Goal: Task Accomplishment & Management: Complete application form

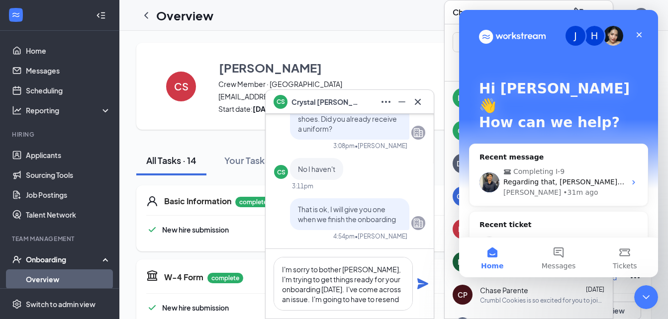
scroll to position [10, 0]
click at [590, 167] on span "Completing I-9" at bounding box center [559, 172] width 112 height 10
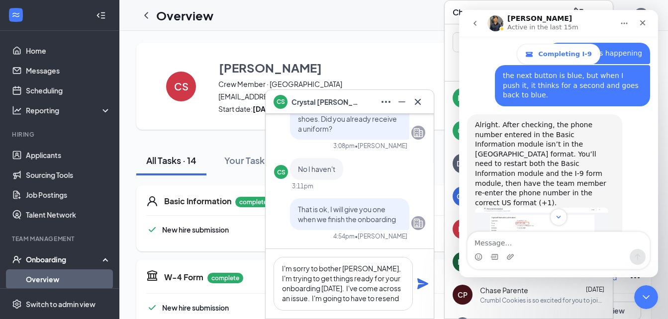
scroll to position [421, 0]
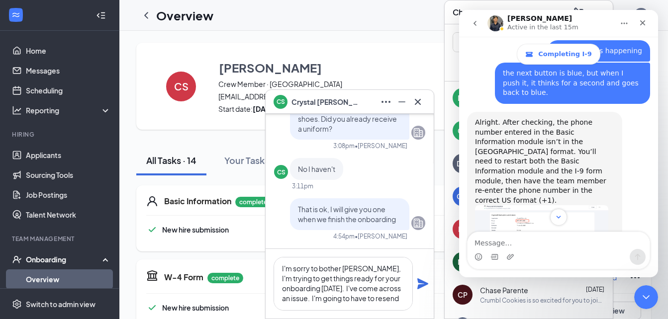
click at [563, 205] on img "Renz says…" at bounding box center [541, 237] width 133 height 64
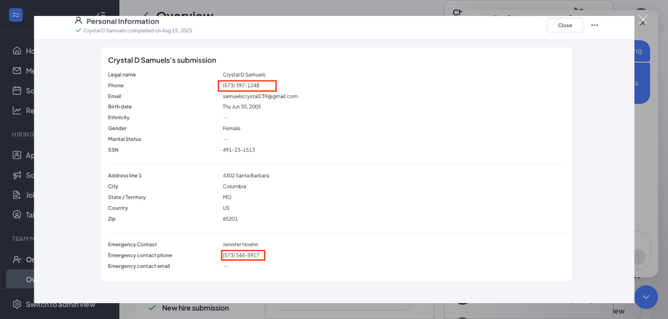
scroll to position [0, 0]
click at [573, 25] on img "Close" at bounding box center [334, 159] width 600 height 287
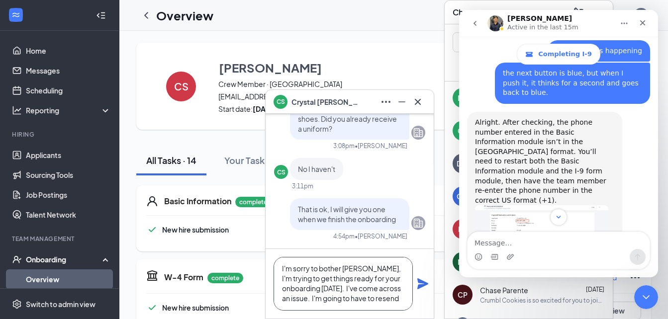
click at [330, 303] on textarea "I'm sorry to bother Crystal, I'm trying to get things ready for your onboarding…" at bounding box center [342, 284] width 139 height 54
click at [327, 300] on textarea "I'm sorry to bother Crystal, I'm trying to get things ready for your onboarding…" at bounding box center [342, 284] width 139 height 54
type textarea "I'm sorry to bother [PERSON_NAME], I'm trying to get things ready for your onbo…"
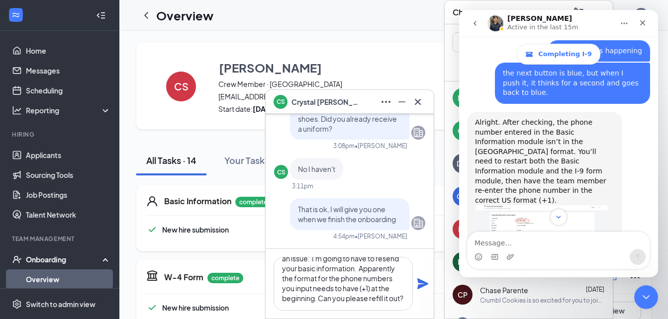
click at [422, 286] on icon "Plane" at bounding box center [422, 283] width 11 height 11
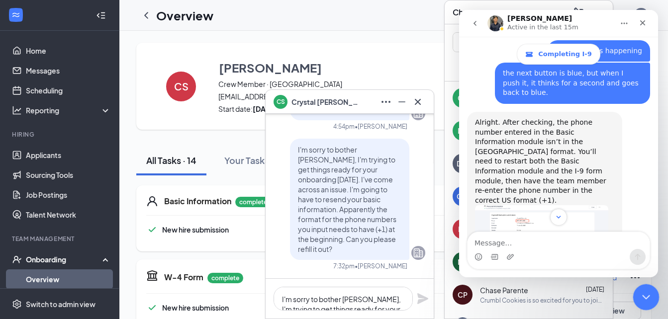
click at [646, 295] on icon "Close Intercom Messenger" at bounding box center [644, 296] width 7 height 4
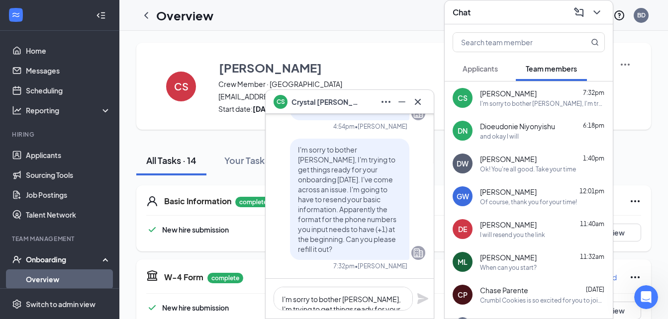
click at [403, 52] on div "CS Crystal Samuels Crew Member · Columbia samuelscrystal239@gmail.com · (573) 3…" at bounding box center [393, 86] width 515 height 87
click at [403, 99] on icon "Minimize" at bounding box center [402, 102] width 12 height 12
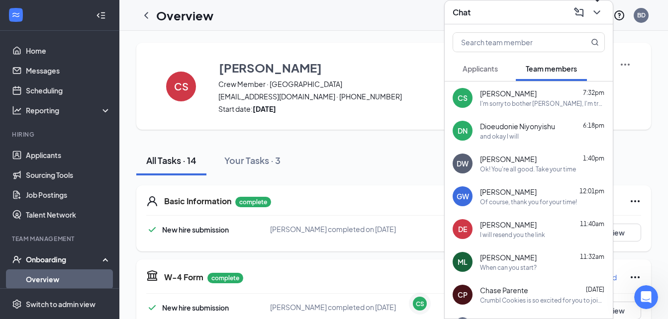
click at [598, 14] on icon "ChevronDown" at bounding box center [597, 12] width 12 height 12
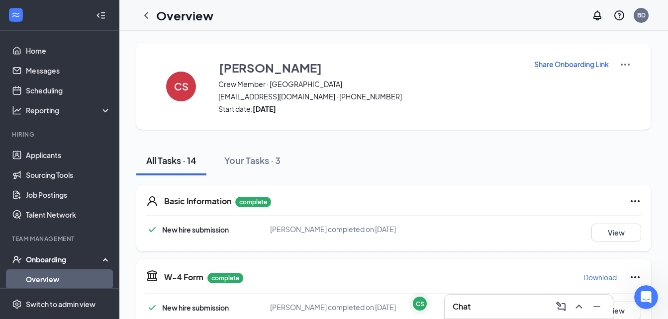
click at [629, 203] on icon "Ellipses" at bounding box center [635, 201] width 12 height 12
click at [609, 220] on span "Restart" at bounding box center [608, 222] width 24 height 10
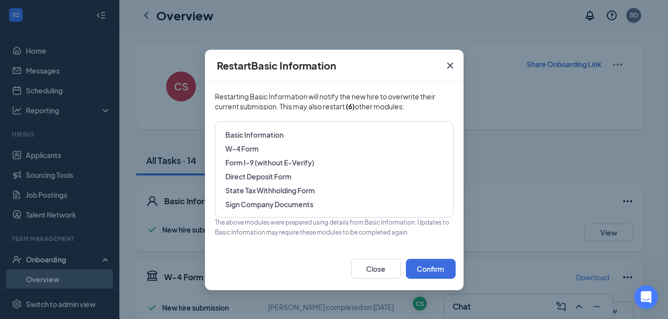
click at [293, 137] on span "Basic Information" at bounding box center [334, 135] width 218 height 10
click at [252, 134] on span "Basic Information" at bounding box center [334, 135] width 218 height 10
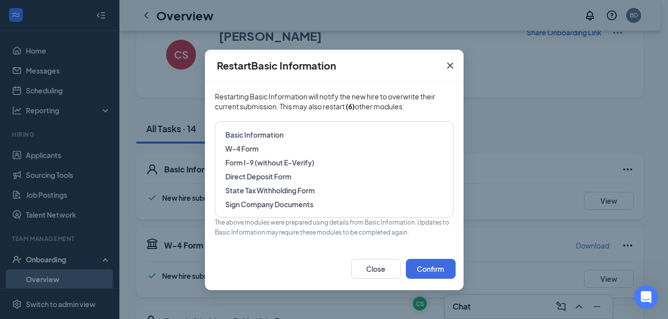
scroll to position [27, 0]
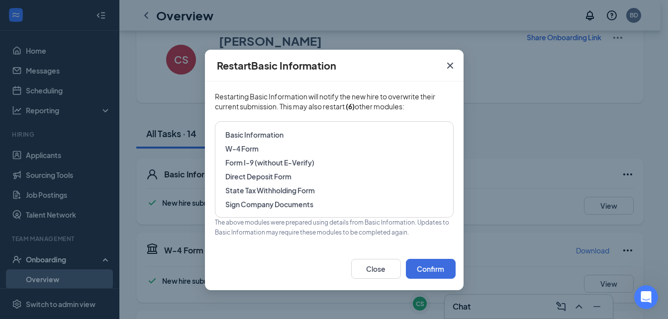
click at [257, 135] on span "Basic Information" at bounding box center [334, 135] width 218 height 10
click at [377, 271] on button "Close" at bounding box center [376, 269] width 50 height 20
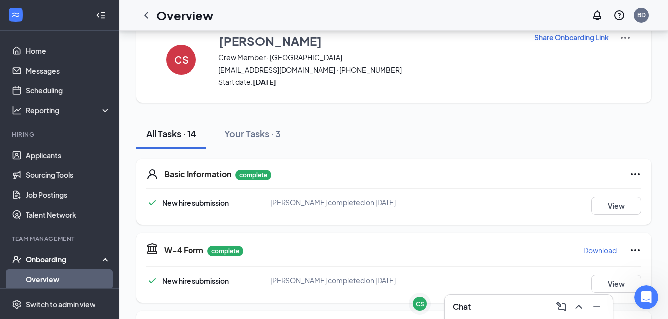
click at [629, 176] on icon "Ellipses" at bounding box center [635, 175] width 12 height 12
click at [596, 197] on span "Restart" at bounding box center [608, 195] width 24 height 10
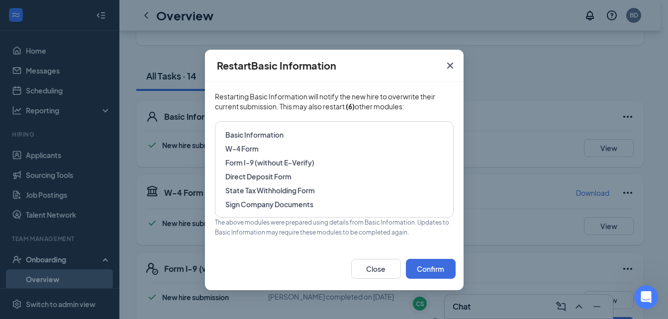
scroll to position [98, 0]
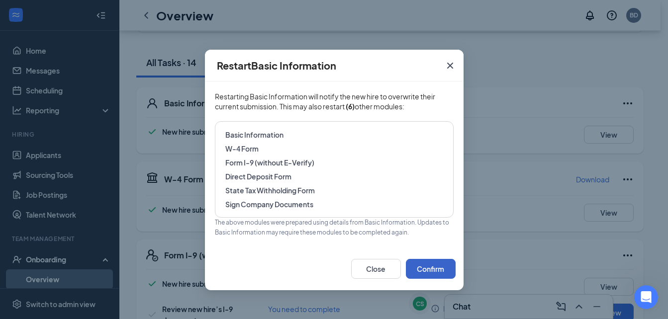
click at [428, 271] on button "Confirm" at bounding box center [431, 269] width 50 height 20
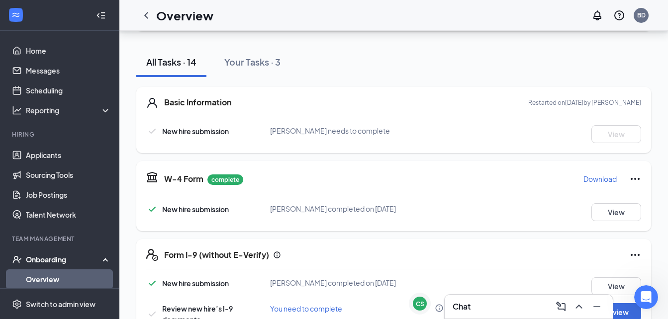
scroll to position [0, 0]
click at [479, 307] on div "Chat" at bounding box center [528, 307] width 152 height 16
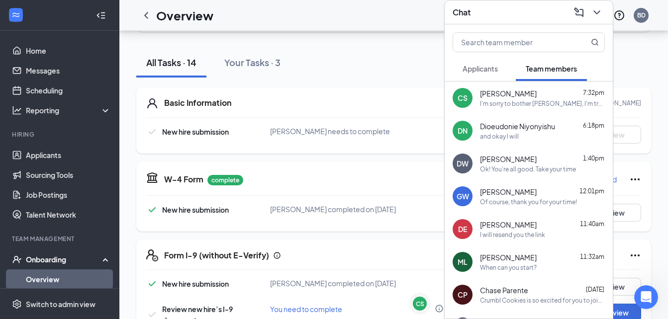
click at [507, 105] on div "I'm sorry to bother [PERSON_NAME], I'm trying to get things ready for your onbo…" at bounding box center [542, 103] width 125 height 8
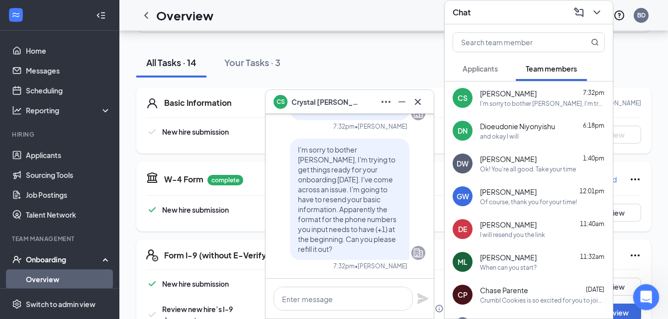
click at [642, 294] on icon "Open Intercom Messenger" at bounding box center [644, 296] width 16 height 16
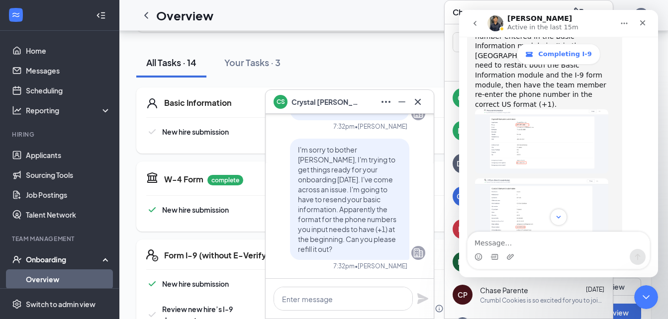
scroll to position [517, 0]
click at [542, 179] on img "Renz says…" at bounding box center [541, 209] width 133 height 60
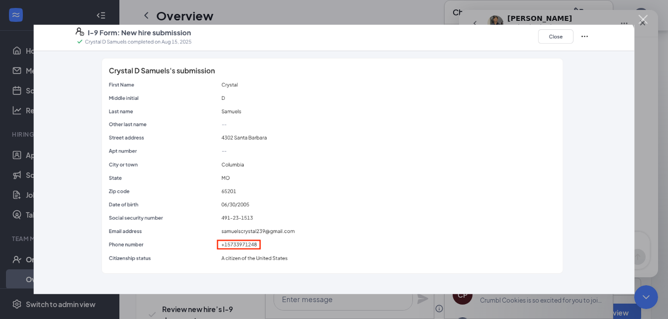
scroll to position [0, 0]
click at [599, 21] on div "Intercom messenger" at bounding box center [334, 159] width 668 height 319
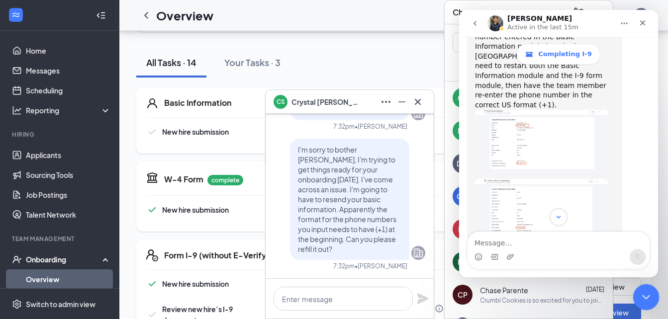
click at [635, 291] on div "Close Intercom Messenger" at bounding box center [644, 296] width 24 height 24
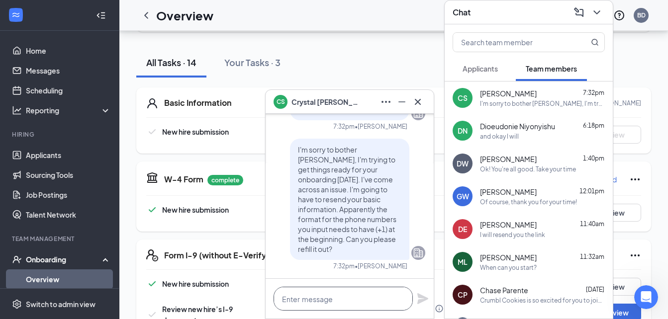
click at [359, 294] on textarea at bounding box center [342, 299] width 139 height 24
click at [643, 306] on div "Open Intercom Messenger" at bounding box center [644, 295] width 33 height 33
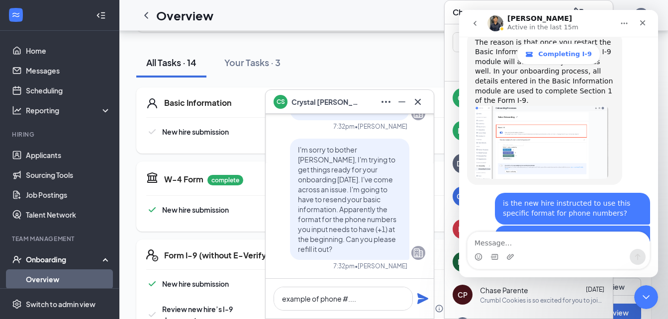
scroll to position [813, 0]
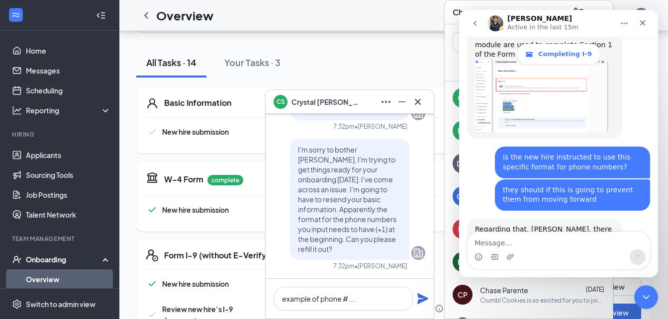
click at [507, 48] on div "Completing I-9" at bounding box center [558, 54] width 185 height 21
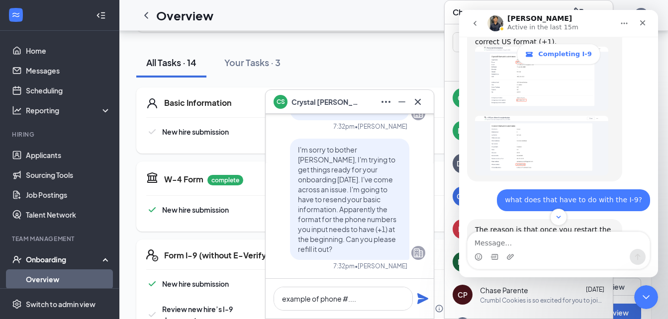
scroll to position [576, 0]
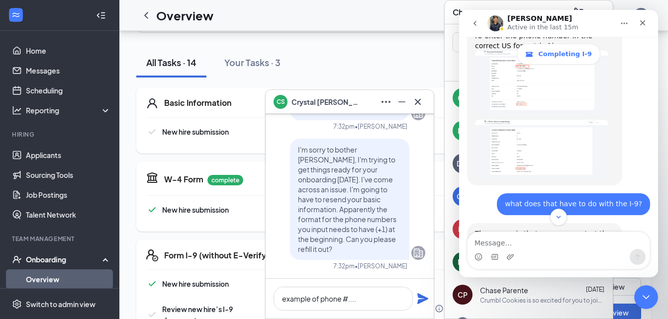
click at [518, 120] on img "Renz says…" at bounding box center [541, 150] width 133 height 60
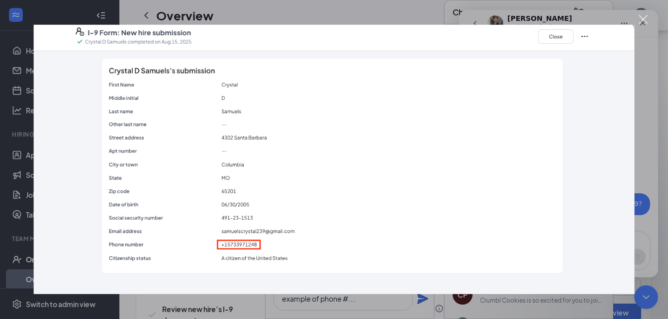
click at [574, 19] on div "Intercom messenger" at bounding box center [334, 159] width 668 height 319
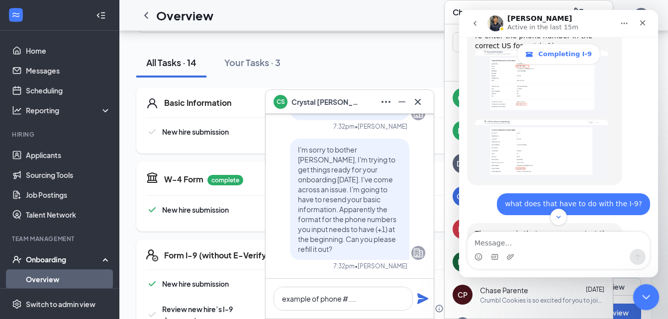
click at [643, 298] on icon "Close Intercom Messenger" at bounding box center [644, 296] width 12 height 12
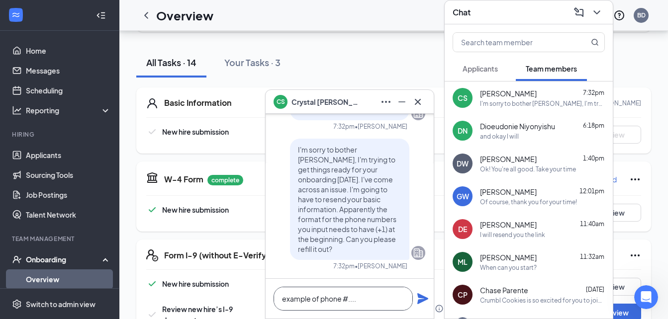
click at [362, 299] on textarea "example of phone #...." at bounding box center [342, 299] width 139 height 24
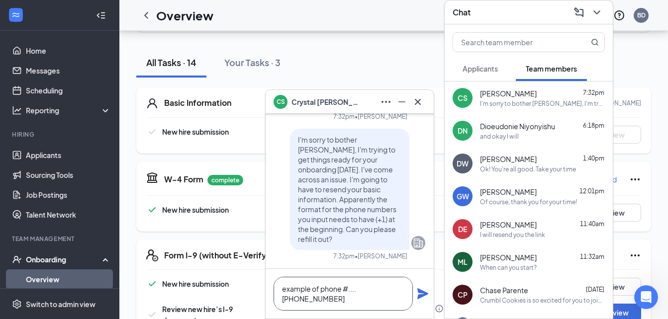
type textarea "example of phone #.... [PHONE_NUMBER]"
click at [421, 293] on icon "Plane" at bounding box center [422, 293] width 11 height 11
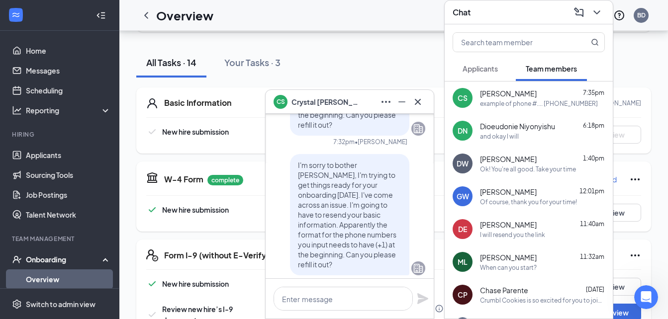
scroll to position [-116, 0]
click at [401, 103] on icon "Minimize" at bounding box center [402, 102] width 12 height 12
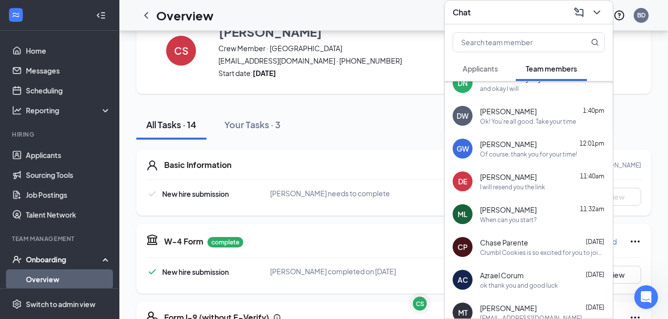
scroll to position [0, 0]
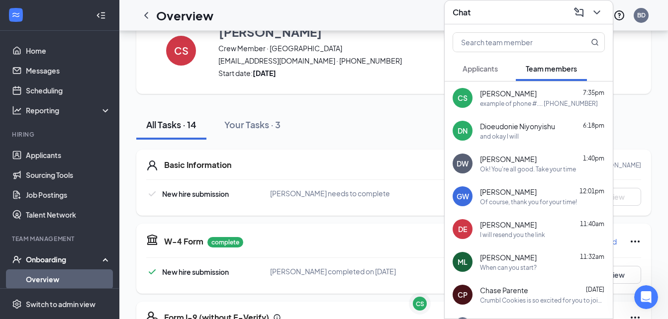
click at [337, 134] on div "All Tasks · 14 Your Tasks · 3" at bounding box center [393, 125] width 515 height 30
click at [598, 6] on icon "ChevronDown" at bounding box center [597, 12] width 12 height 12
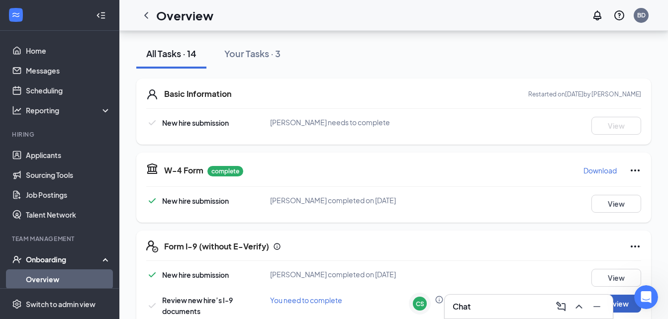
click at [627, 309] on button "Review" at bounding box center [616, 304] width 50 height 18
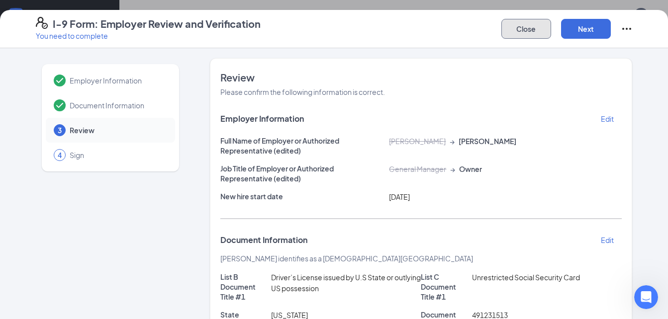
click at [530, 28] on button "Close" at bounding box center [526, 29] width 50 height 20
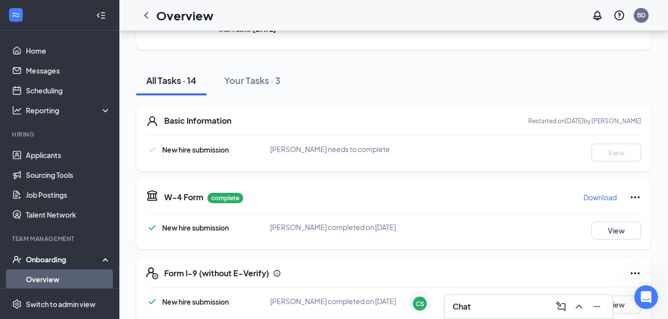
scroll to position [74, 0]
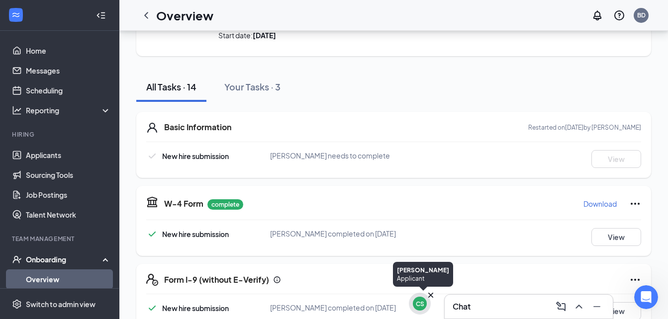
click at [418, 308] on div "CS" at bounding box center [420, 304] width 14 height 14
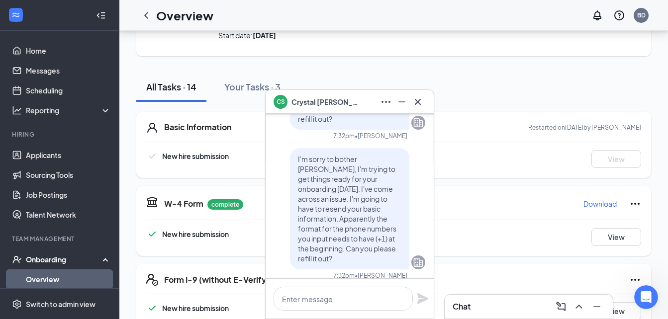
scroll to position [-110, 0]
click at [405, 102] on icon "Minimize" at bounding box center [402, 102] width 12 height 12
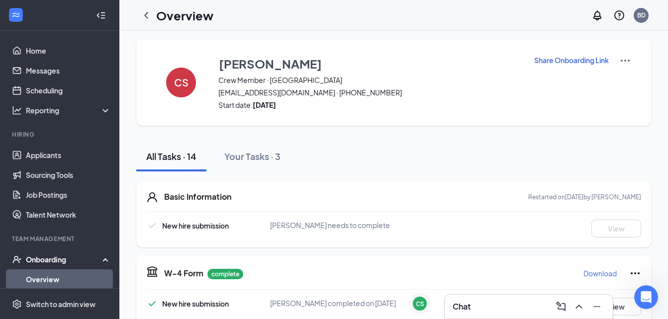
scroll to position [0, 0]
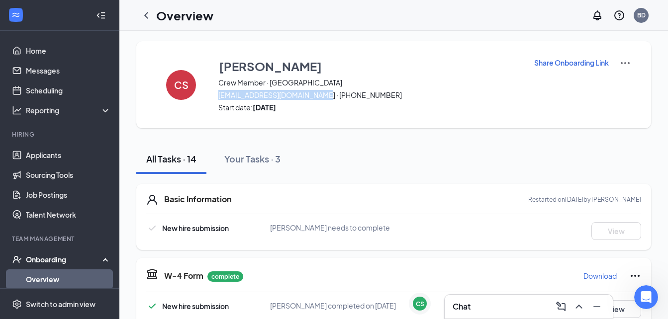
drag, startPoint x: 319, startPoint y: 97, endPoint x: 220, endPoint y: 96, distance: 99.4
click at [220, 96] on span "[EMAIL_ADDRESS][DOMAIN_NAME] · [PHONE_NUMBER]" at bounding box center [369, 95] width 303 height 10
copy span "[EMAIL_ADDRESS][DOMAIN_NAME]"
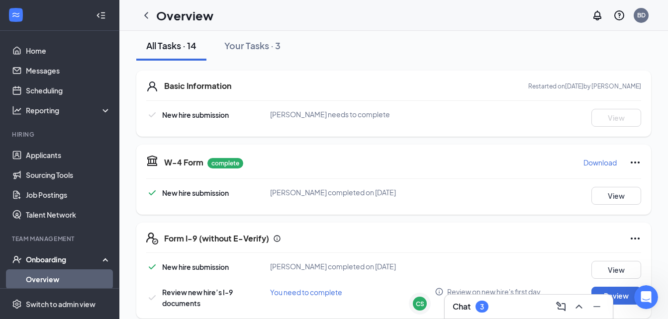
scroll to position [113, 0]
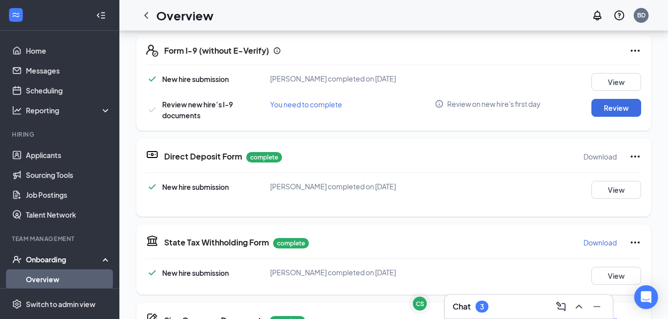
scroll to position [70, 0]
click at [613, 189] on button "View" at bounding box center [616, 189] width 50 height 18
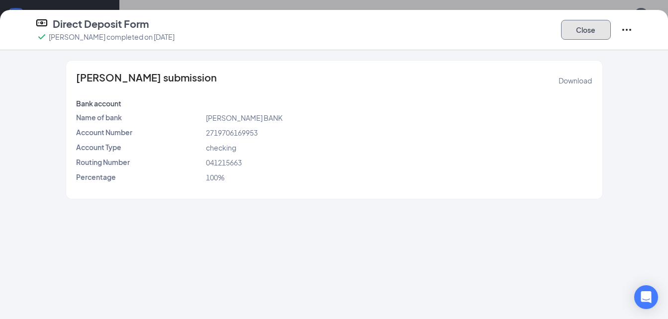
click at [586, 33] on button "Close" at bounding box center [586, 30] width 50 height 20
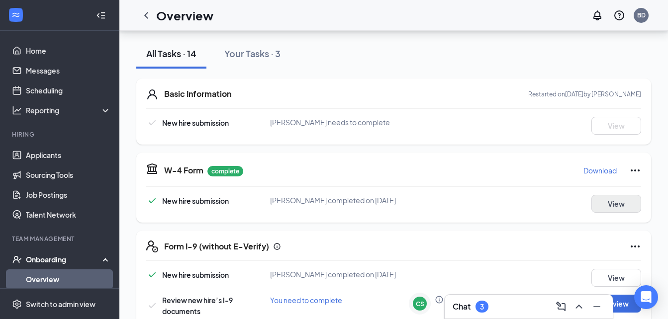
scroll to position [37, 0]
click at [461, 301] on h3 "Chat" at bounding box center [461, 306] width 18 height 11
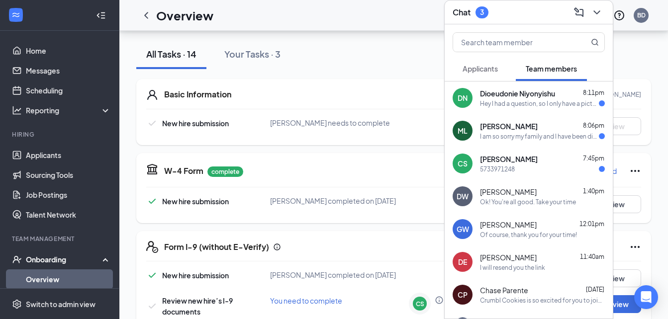
click at [528, 165] on div "5733971248" at bounding box center [542, 169] width 125 height 8
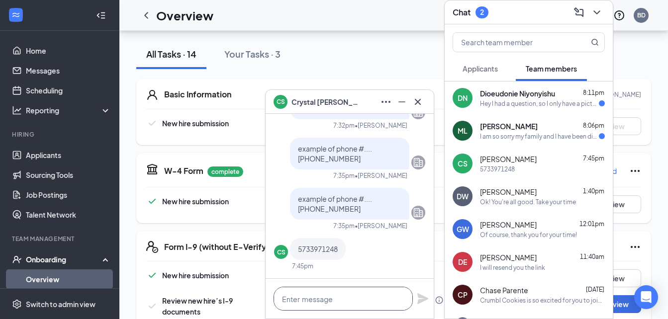
click at [323, 299] on textarea at bounding box center [342, 299] width 139 height 24
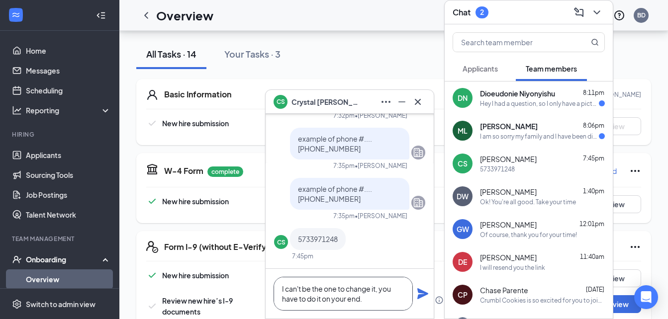
type textarea "I can't be the one to change it, you have to do it on your end."
click at [424, 289] on icon "Plane" at bounding box center [423, 294] width 12 height 12
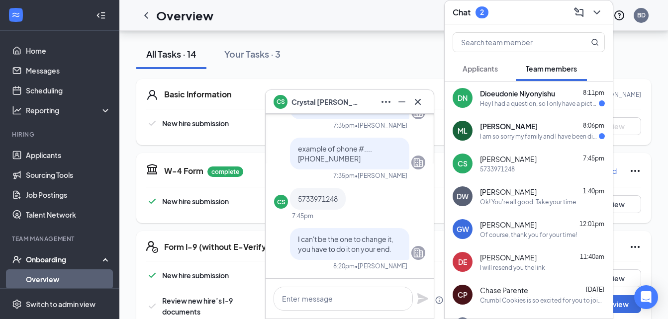
scroll to position [0, 0]
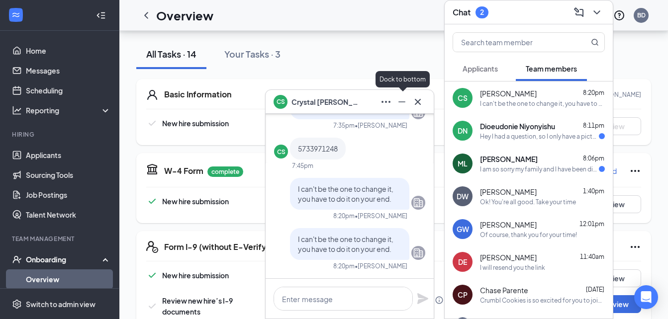
click at [400, 101] on icon "Minimize" at bounding box center [402, 102] width 12 height 12
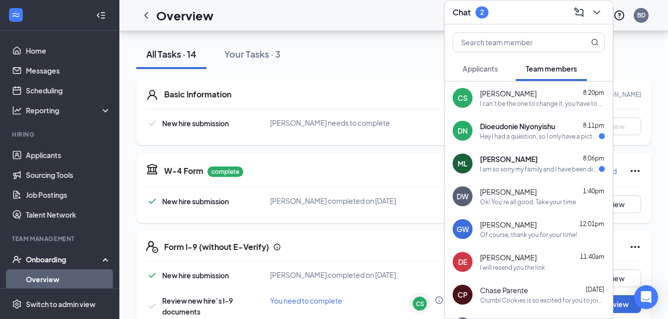
click at [511, 139] on div "Hey I had a question, so I only have a picture of my Social Security card at th…" at bounding box center [539, 136] width 119 height 8
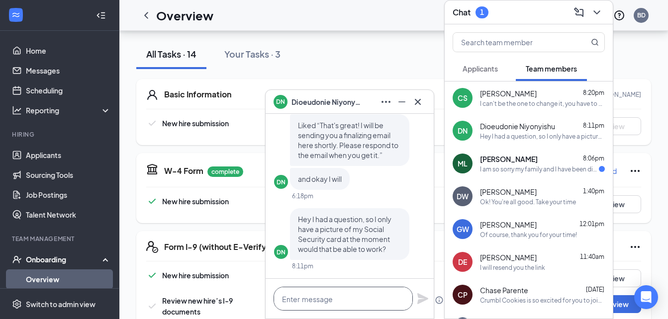
click at [312, 300] on textarea at bounding box center [342, 299] width 139 height 24
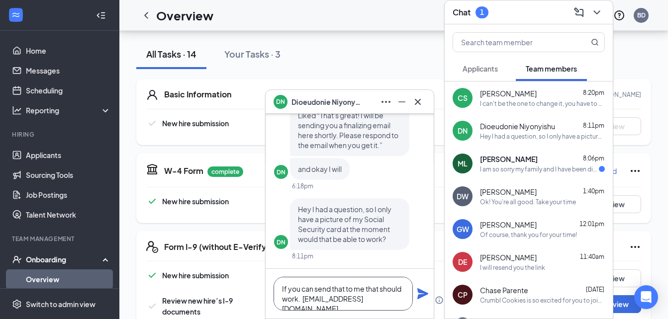
type textarea "If you can send that to me that should work. [EMAIL_ADDRESS][DOMAIN_NAME]"
click at [422, 297] on icon "Plane" at bounding box center [423, 294] width 12 height 12
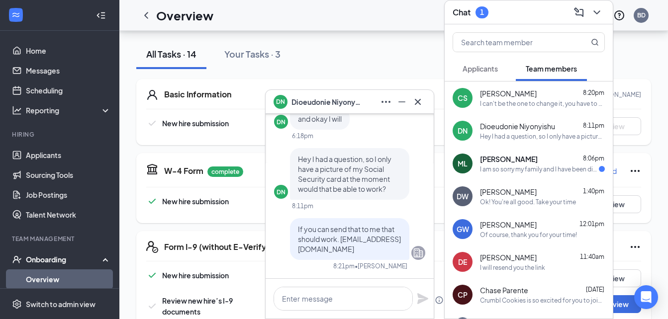
scroll to position [0, 0]
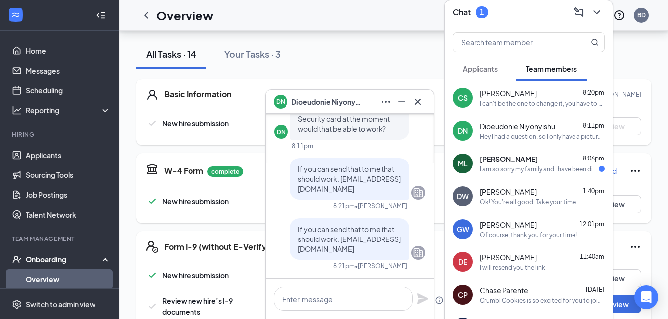
click at [532, 171] on div "I am so sorry my family and I have been discussing it and we've decided I need …" at bounding box center [539, 169] width 119 height 8
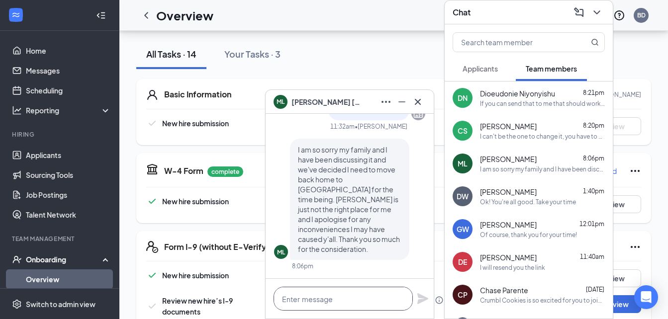
click at [295, 298] on textarea at bounding box center [342, 299] width 139 height 24
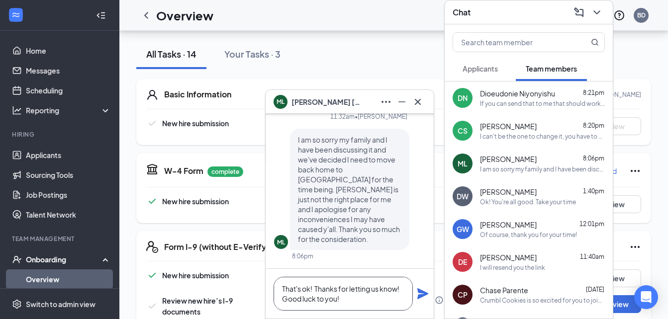
type textarea "That's ok! Thanks for letting us know! Good luck to you!"
click at [425, 290] on icon "Plane" at bounding box center [423, 294] width 12 height 12
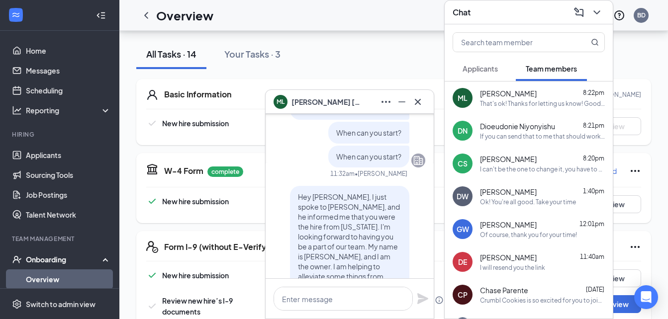
scroll to position [-346, 0]
click at [416, 102] on icon "Cross" at bounding box center [418, 102] width 12 height 12
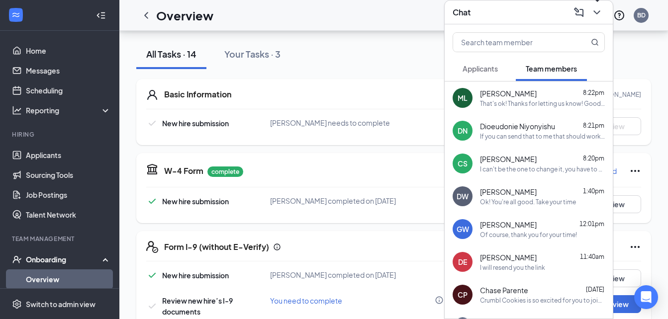
click at [597, 12] on icon "ChevronDown" at bounding box center [596, 12] width 6 height 4
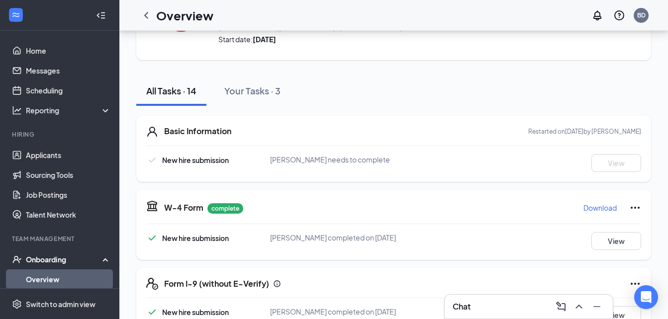
scroll to position [0, 0]
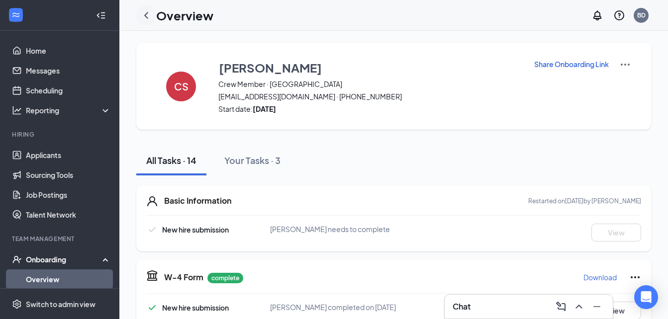
click at [147, 17] on icon "ChevronLeft" at bounding box center [146, 15] width 4 height 6
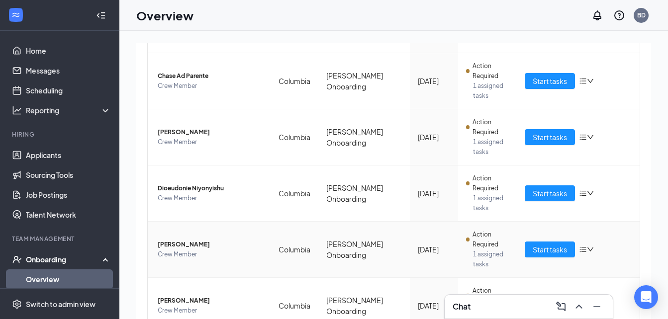
scroll to position [369, 0]
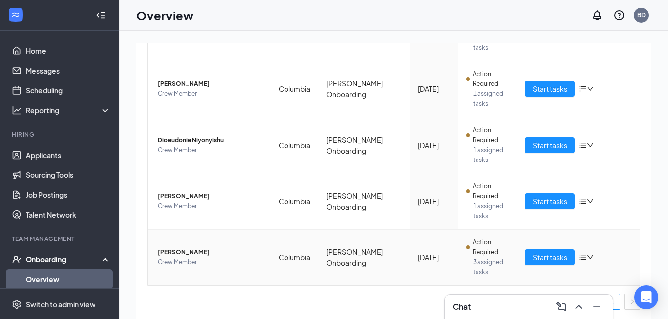
click at [587, 257] on icon "down" at bounding box center [590, 257] width 7 height 7
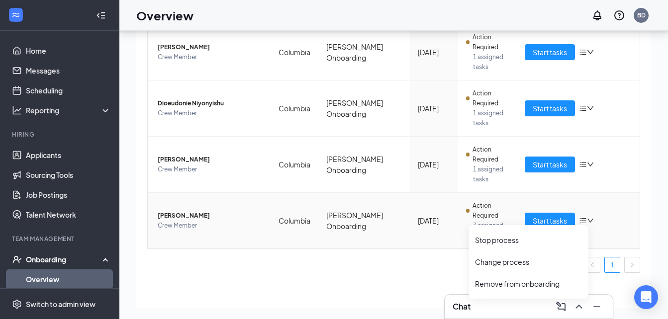
scroll to position [45, 0]
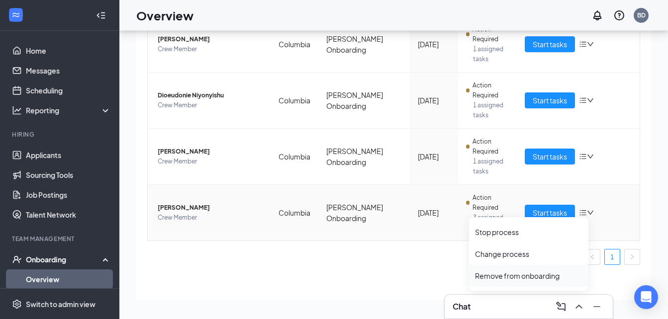
click at [522, 279] on div "Remove from onboarding" at bounding box center [528, 276] width 107 height 10
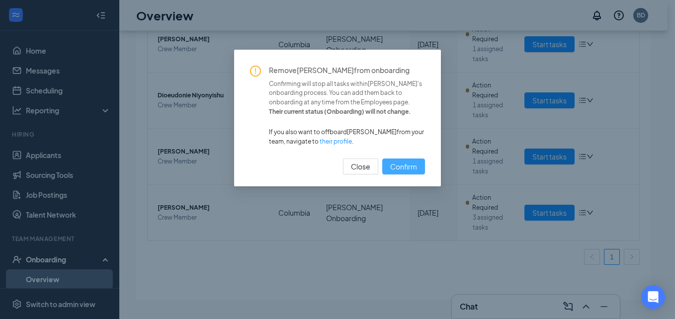
click at [402, 168] on span "Confirm" at bounding box center [403, 166] width 27 height 11
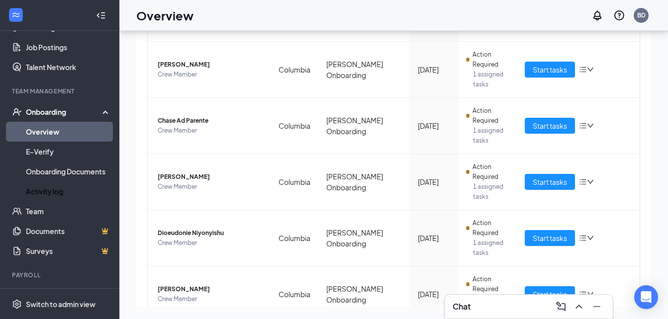
scroll to position [148, 0]
click at [74, 206] on link "Team" at bounding box center [68, 211] width 85 height 20
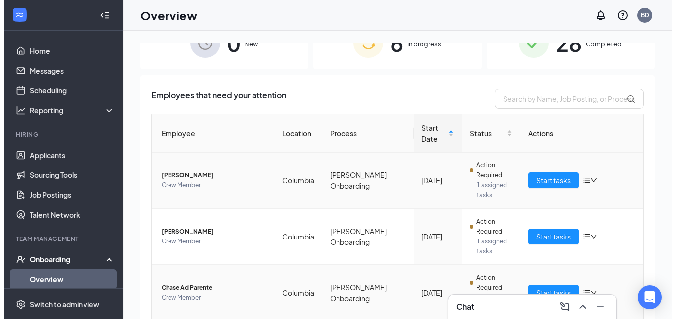
scroll to position [109, 0]
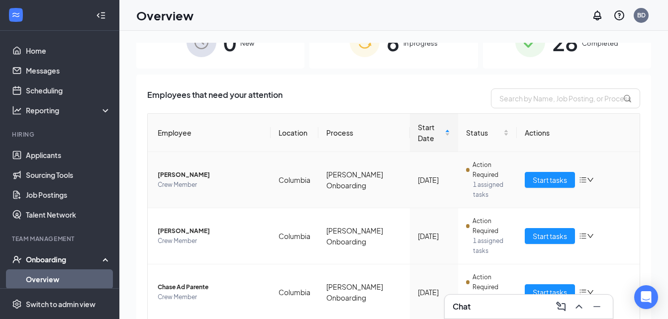
click at [210, 173] on span "[PERSON_NAME]" at bounding box center [210, 175] width 105 height 10
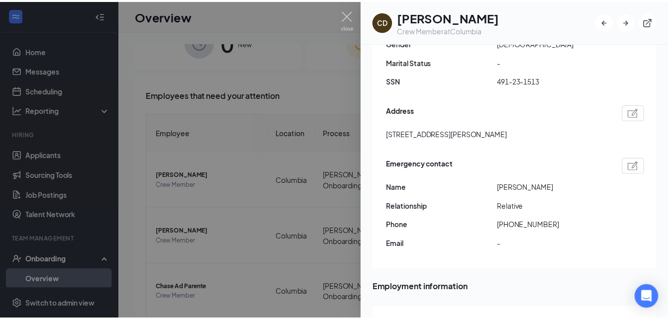
scroll to position [253, 0]
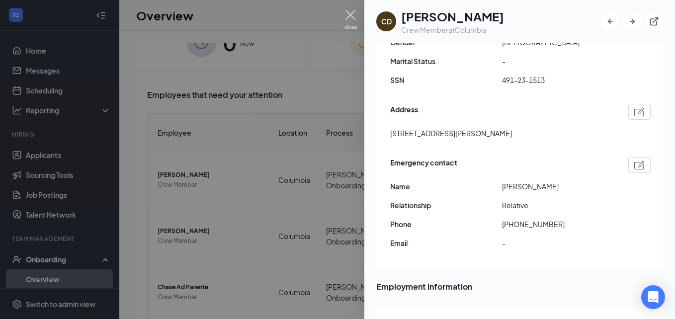
click at [345, 13] on img at bounding box center [351, 19] width 12 height 19
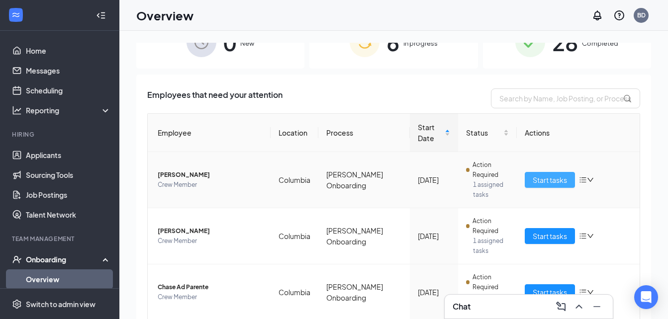
click at [532, 183] on span "Start tasks" at bounding box center [549, 180] width 34 height 11
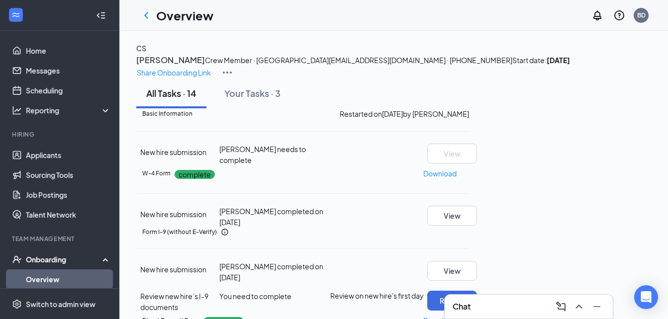
click at [486, 300] on div "Chat" at bounding box center [528, 307] width 152 height 16
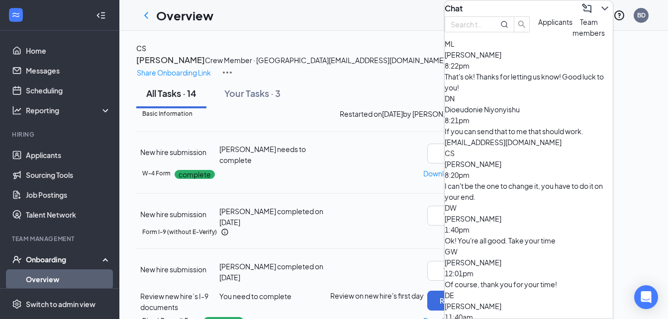
click at [501, 161] on span "[PERSON_NAME]" at bounding box center [472, 164] width 57 height 9
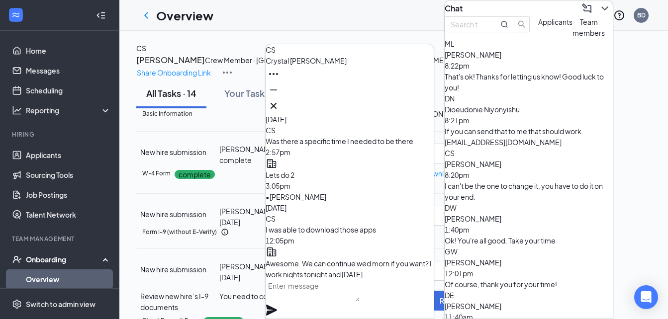
scroll to position [-1367, 0]
click at [516, 180] on div "I can't be the one to change it, you have to do it on your end." at bounding box center [528, 191] width 168 height 22
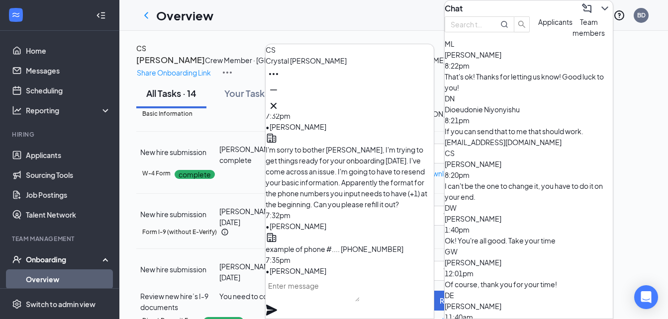
scroll to position [0, 0]
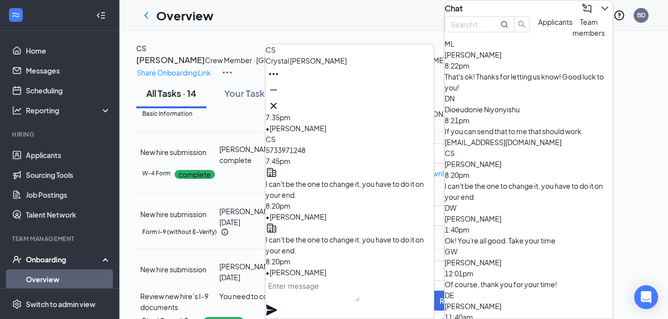
click at [599, 7] on icon "ChevronDown" at bounding box center [605, 8] width 12 height 12
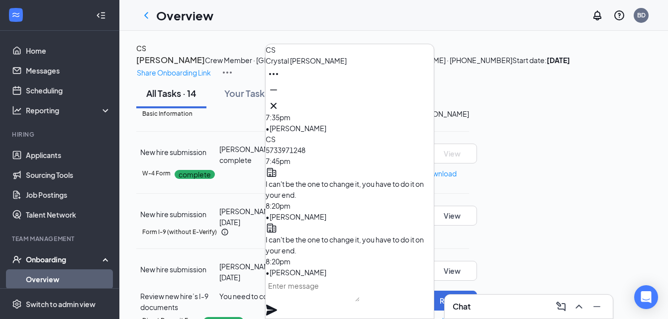
click at [233, 67] on img at bounding box center [227, 73] width 12 height 12
click at [211, 67] on p "Share Onboarding Link" at bounding box center [174, 72] width 74 height 11
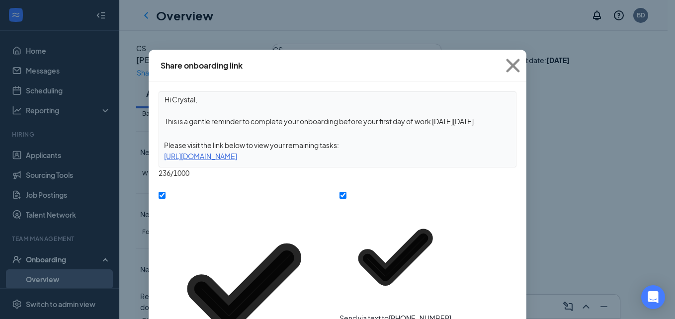
click at [486, 120] on textarea "Hi Crystal, This is a gentle reminder to complete your onboarding before your f…" at bounding box center [337, 110] width 357 height 37
drag, startPoint x: 483, startPoint y: 122, endPoint x: 459, endPoint y: 127, distance: 24.3
click at [459, 127] on textarea "Hi Crystal, This is a gentle reminder to complete your onboarding before your f…" at bounding box center [337, 110] width 357 height 37
type textarea "Hi Crystal, This is a gentle reminder to complete your onboarding before your f…"
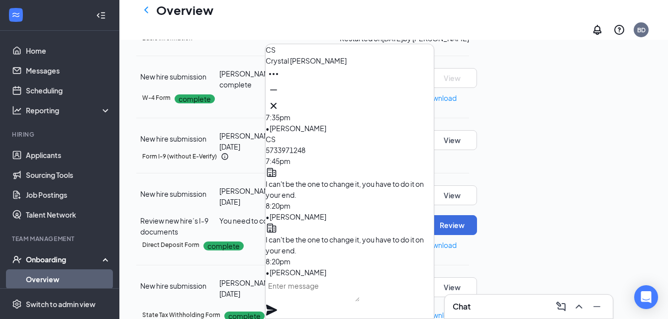
scroll to position [85, 0]
click at [277, 90] on icon "Minimize" at bounding box center [273, 89] width 7 height 1
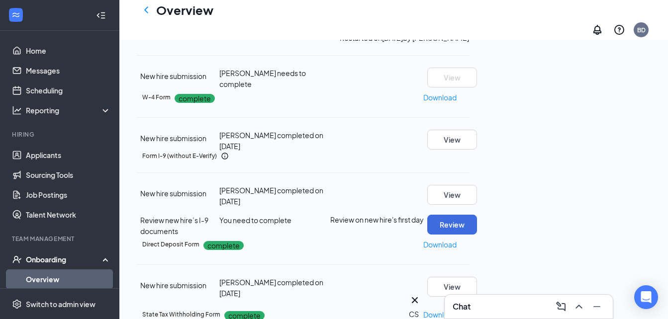
scroll to position [0, 0]
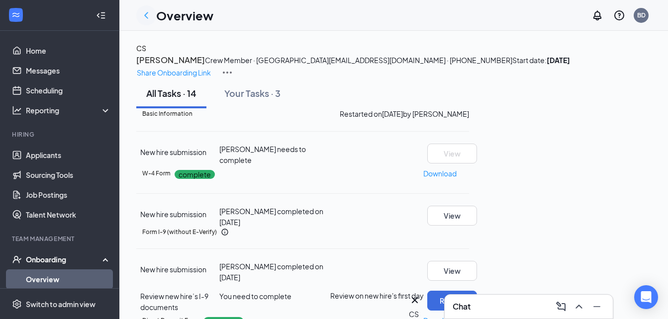
click at [146, 14] on icon "ChevronLeft" at bounding box center [146, 15] width 4 height 6
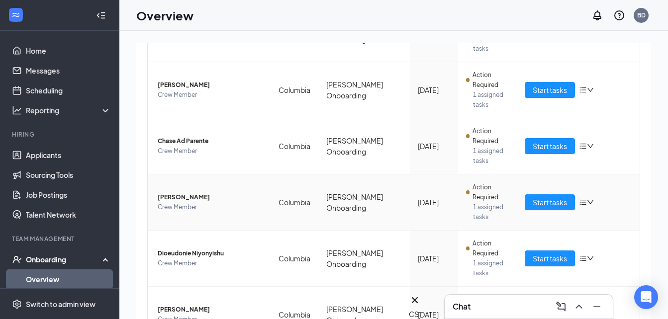
scroll to position [256, 0]
click at [532, 202] on span "Start tasks" at bounding box center [549, 201] width 34 height 11
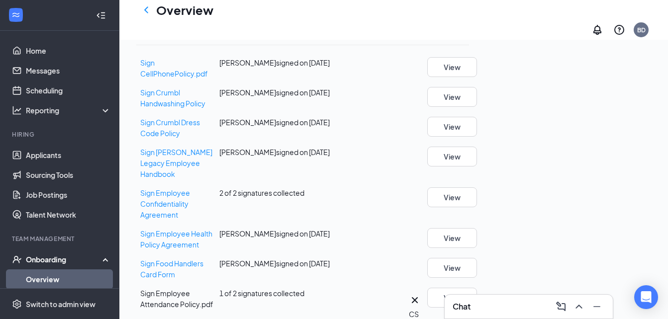
scroll to position [431, 0]
click at [203, 259] on span "Sign Food Handlers Card Form" at bounding box center [171, 269] width 63 height 20
click at [150, 12] on icon "ChevronLeft" at bounding box center [146, 10] width 12 height 12
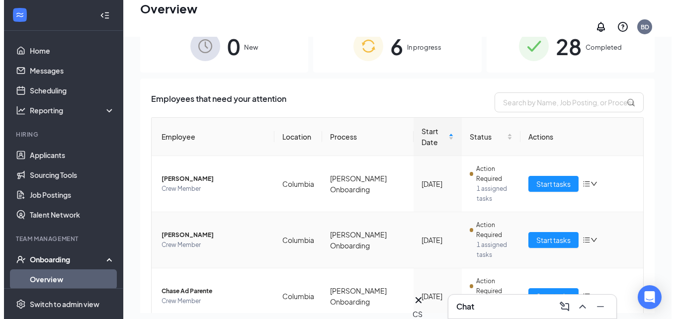
scroll to position [66, 0]
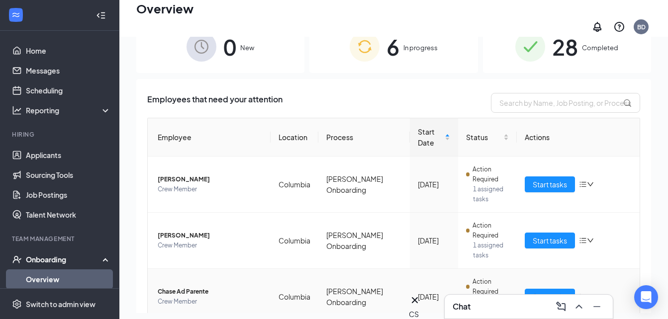
click at [213, 288] on span "Chase Ad Parente" at bounding box center [210, 292] width 105 height 10
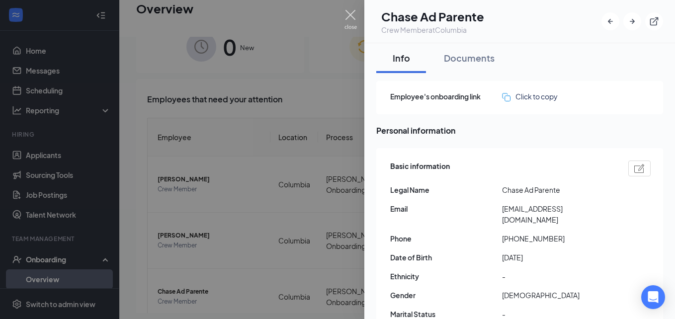
click at [348, 16] on img at bounding box center [351, 19] width 12 height 19
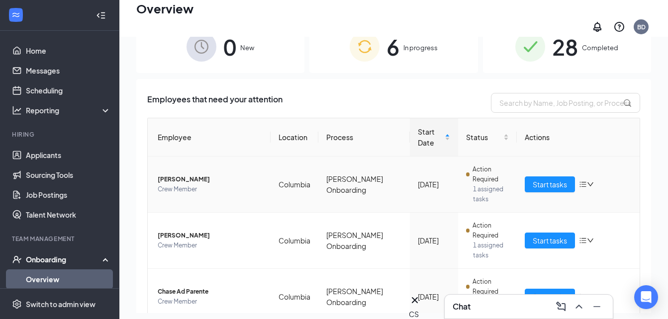
click at [195, 175] on span "[PERSON_NAME]" at bounding box center [210, 180] width 105 height 10
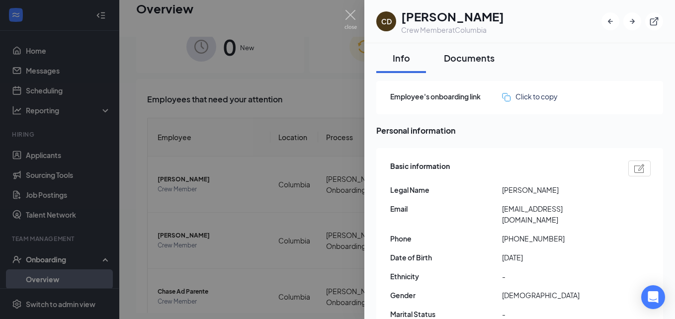
click at [465, 56] on div "Documents" at bounding box center [469, 58] width 51 height 12
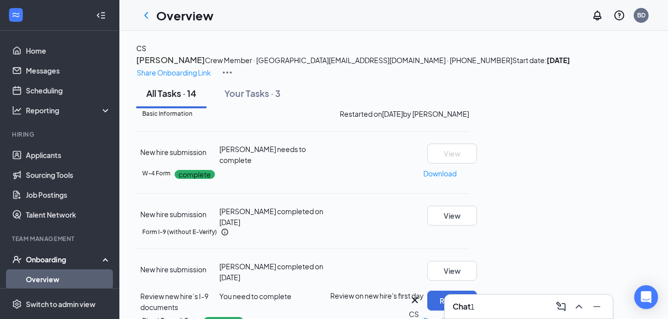
click at [456, 309] on h3 "Chat" at bounding box center [461, 306] width 18 height 11
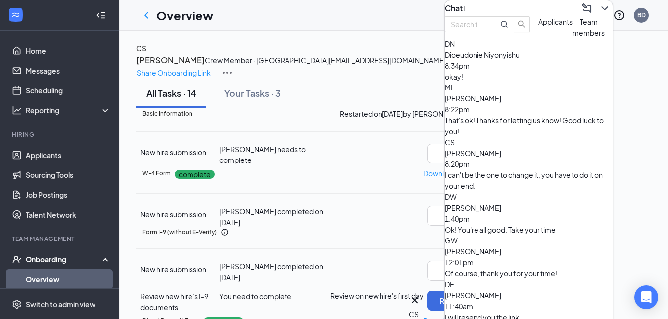
click at [513, 59] on span "Dioeudonie Niyonyishu" at bounding box center [481, 54] width 75 height 9
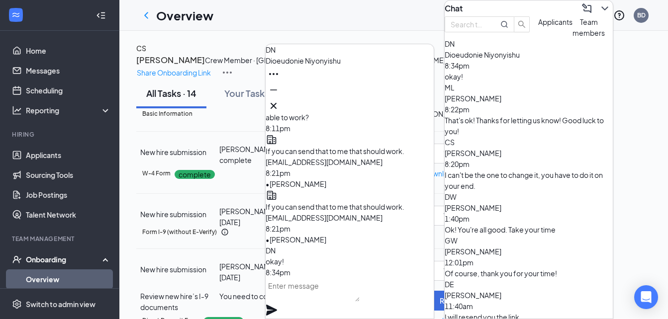
click at [600, 12] on icon "ChevronDown" at bounding box center [605, 8] width 12 height 12
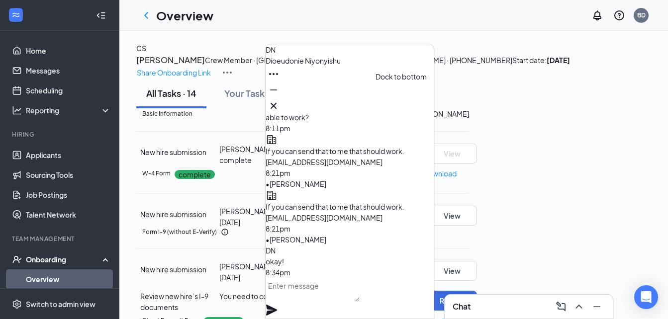
click at [279, 96] on icon "Minimize" at bounding box center [273, 90] width 12 height 12
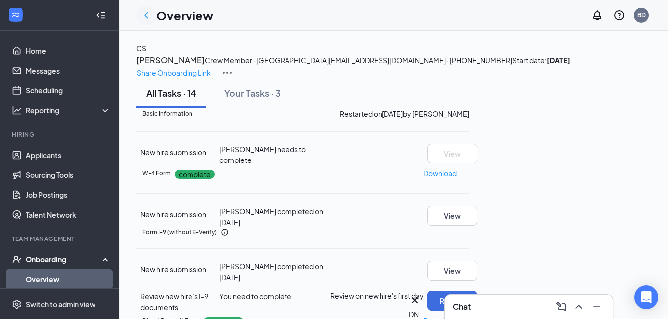
click at [141, 18] on icon "ChevronLeft" at bounding box center [146, 15] width 12 height 12
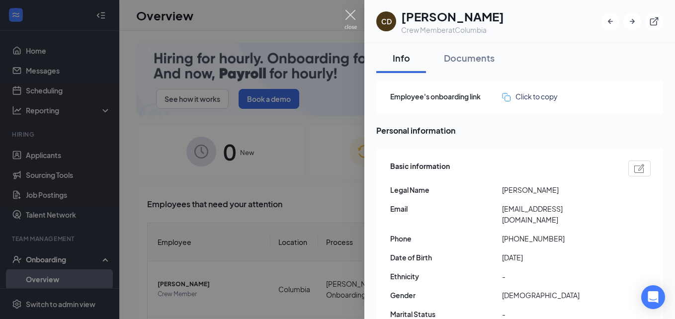
click at [348, 17] on img at bounding box center [351, 19] width 12 height 19
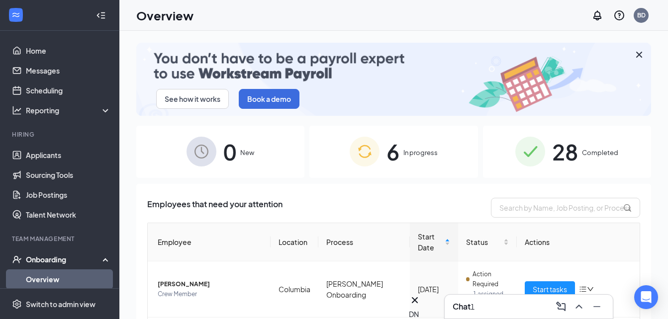
click at [499, 306] on div "Chat 1" at bounding box center [528, 307] width 152 height 16
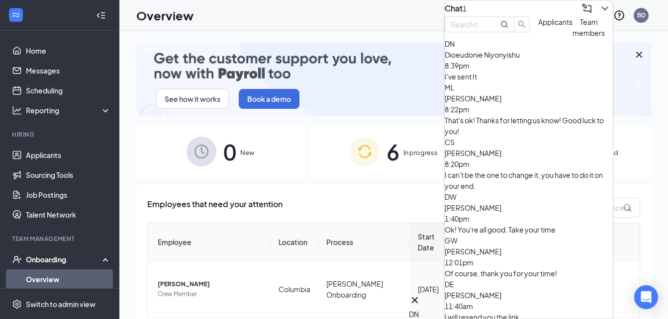
click at [523, 82] on div "I've sent It" at bounding box center [528, 76] width 168 height 11
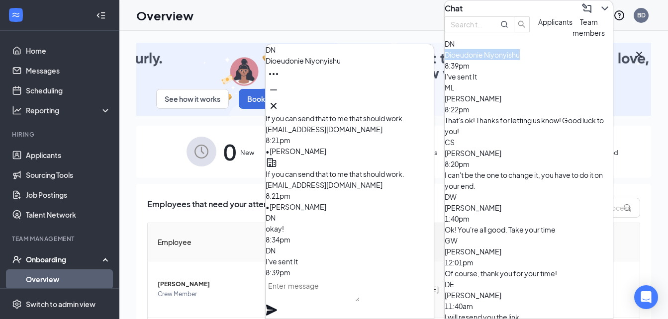
drag, startPoint x: 557, startPoint y: 97, endPoint x: 481, endPoint y: 97, distance: 76.1
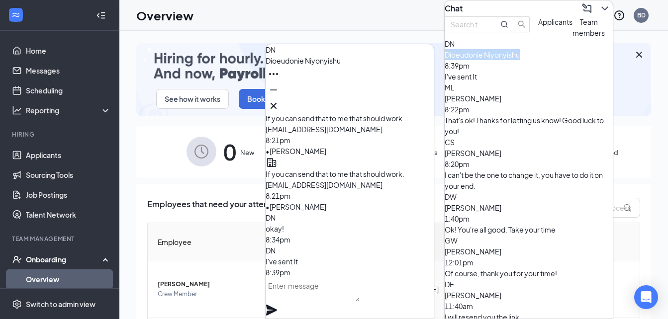
click at [481, 71] on div "Dioeudonie Niyonyishu 8:39pm" at bounding box center [528, 60] width 168 height 22
copy span "Dioeudonie Niyonyishu"
click at [599, 13] on icon "ChevronDown" at bounding box center [605, 8] width 12 height 12
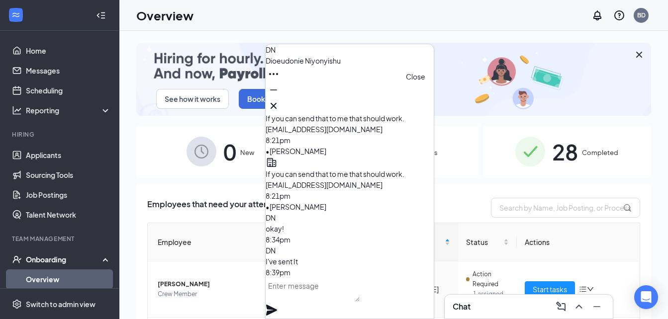
click at [279, 103] on icon "Cross" at bounding box center [273, 106] width 12 height 12
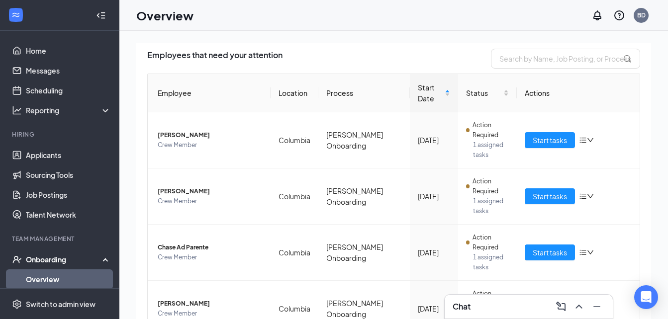
scroll to position [150, 0]
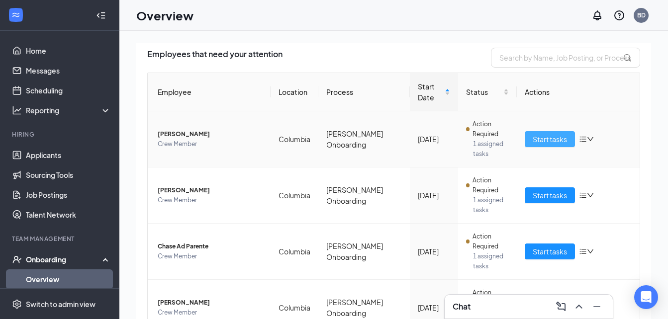
click at [544, 138] on span "Start tasks" at bounding box center [549, 139] width 34 height 11
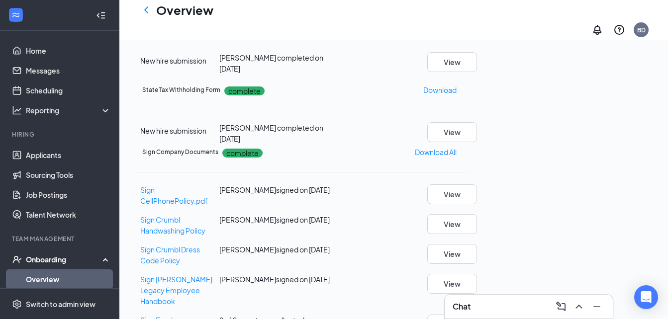
scroll to position [314, 0]
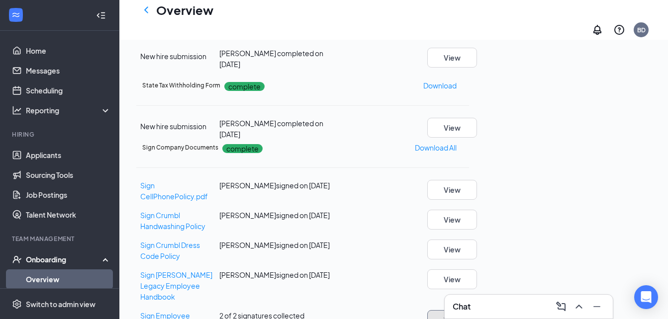
click at [477, 310] on button "View" at bounding box center [452, 320] width 50 height 20
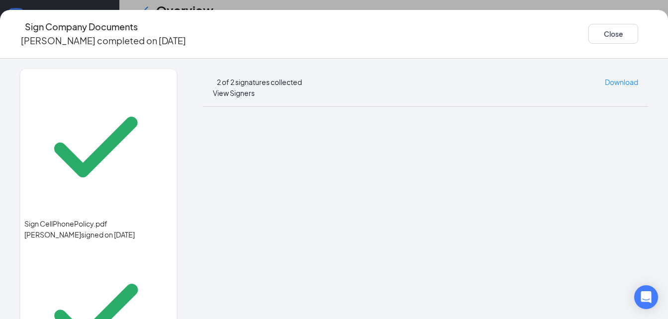
scroll to position [241, 0]
click at [592, 30] on button "Close" at bounding box center [613, 34] width 50 height 20
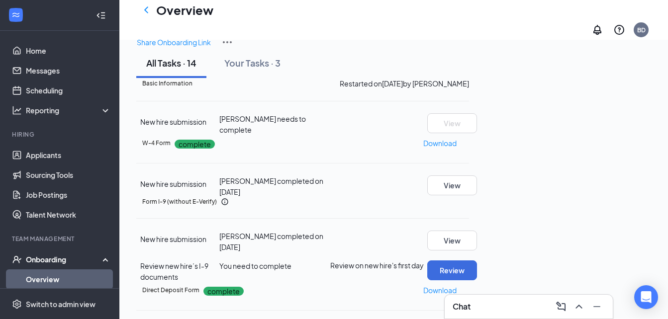
scroll to position [0, 0]
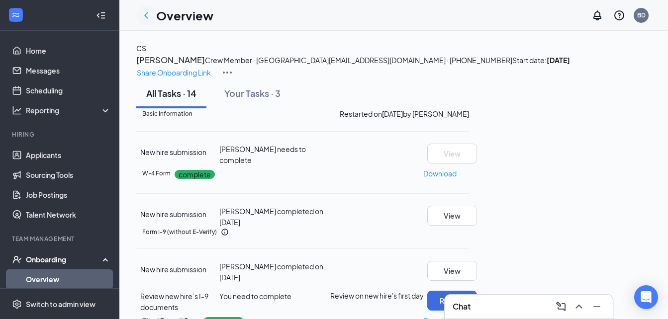
click at [148, 19] on icon "ChevronLeft" at bounding box center [146, 15] width 12 height 12
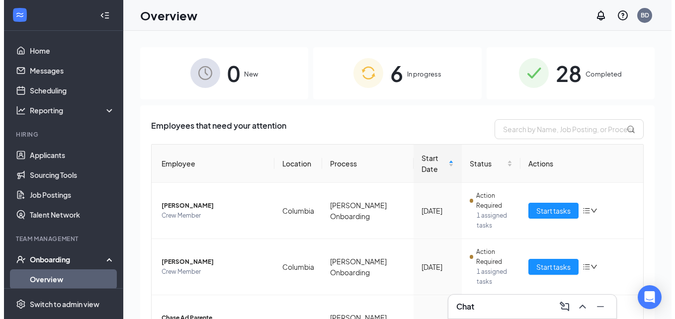
scroll to position [92, 0]
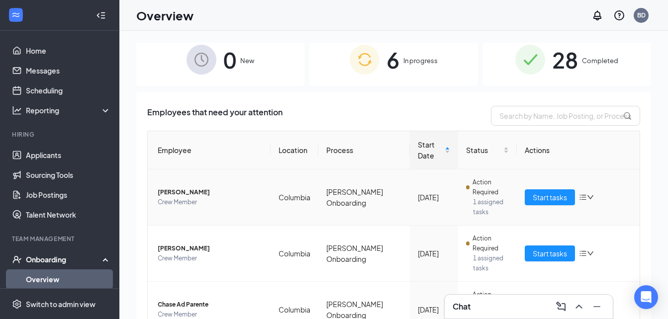
click at [197, 194] on span "[PERSON_NAME]" at bounding box center [210, 192] width 105 height 10
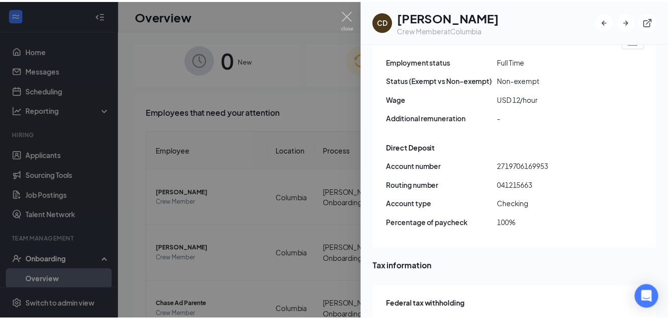
scroll to position [716, 0]
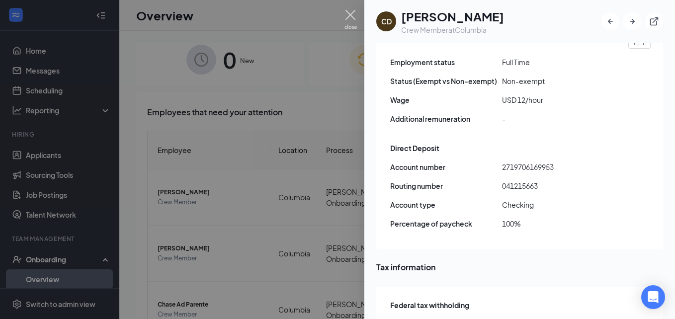
click at [350, 15] on img at bounding box center [351, 19] width 12 height 19
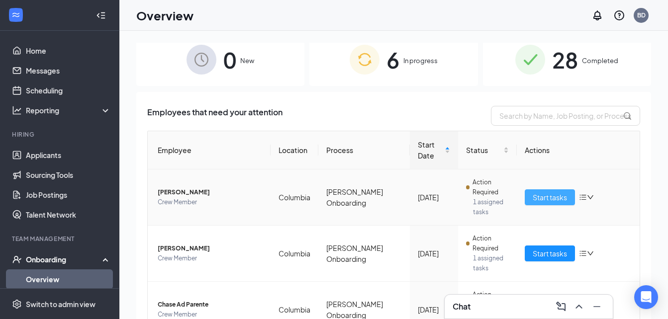
click at [556, 200] on span "Start tasks" at bounding box center [549, 197] width 34 height 11
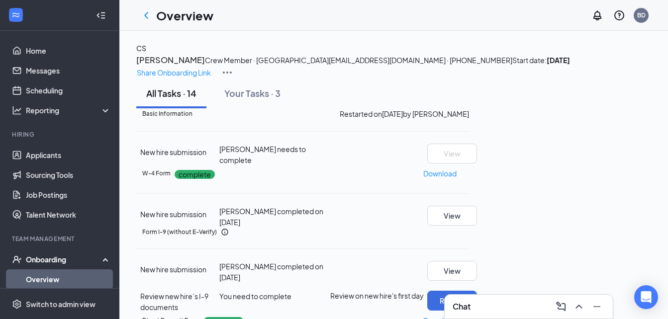
scroll to position [196, 0]
click at [477, 291] on button "Review" at bounding box center [452, 301] width 50 height 20
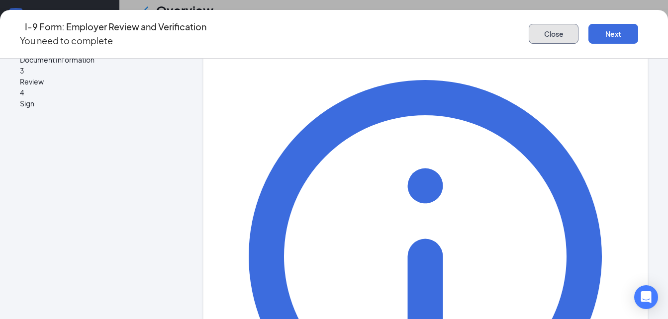
scroll to position [166, 0]
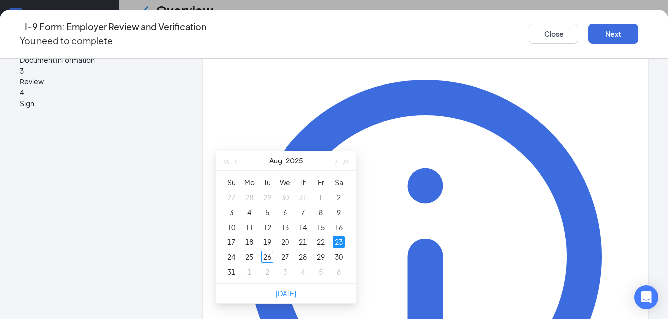
scroll to position [298, 0]
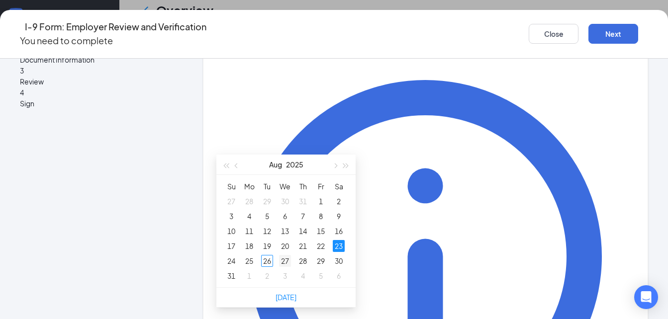
type input "[DATE]"
click at [282, 259] on div "27" at bounding box center [285, 261] width 12 height 12
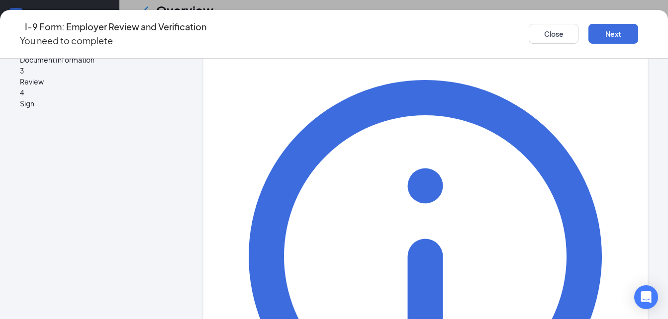
type input "S"
type input "[PERSON_NAME]"
drag, startPoint x: 261, startPoint y: 157, endPoint x: 211, endPoint y: 151, distance: 49.6
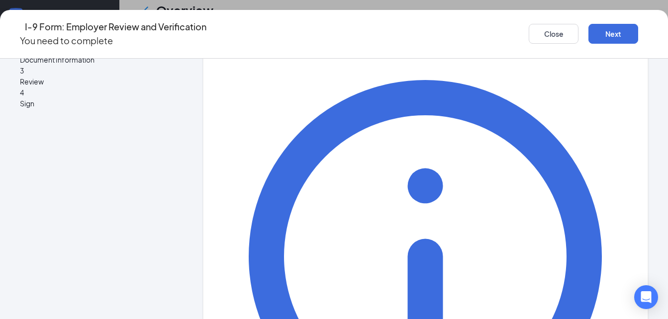
type input "[PERSON_NAME]"
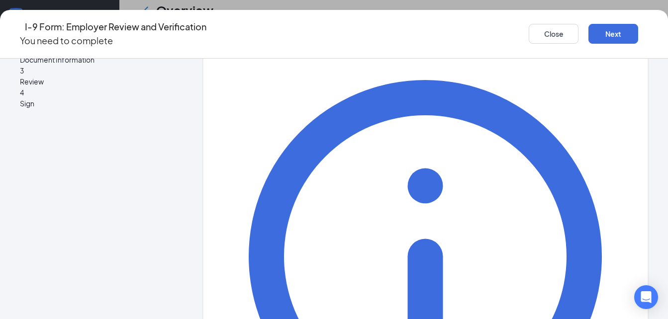
type input "G"
type input "Owner"
click at [591, 31] on button "Next" at bounding box center [613, 34] width 50 height 20
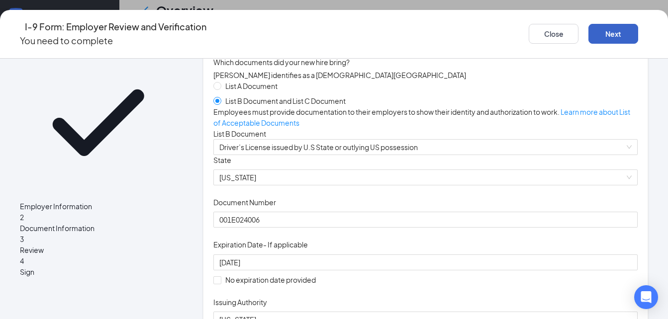
scroll to position [0, 0]
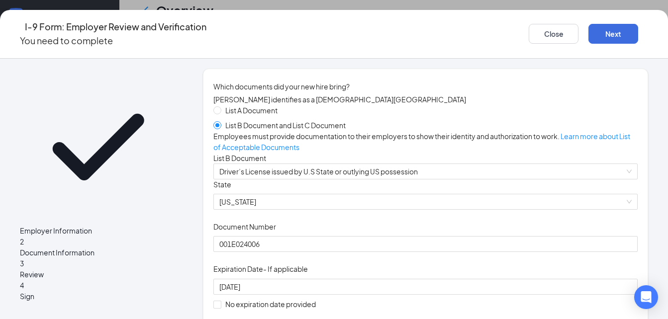
click at [593, 20] on div "Close Next" at bounding box center [588, 34] width 119 height 28
click at [589, 32] on button "Next" at bounding box center [613, 34] width 50 height 20
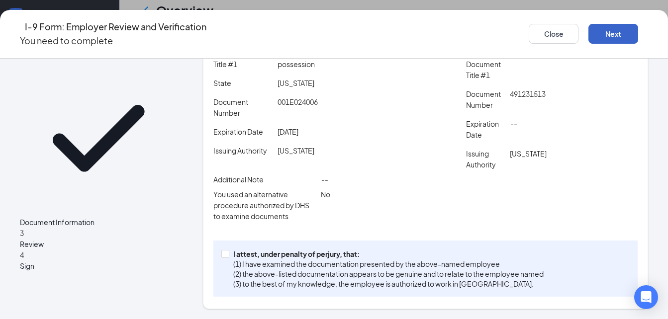
scroll to position [382, 0]
click at [229, 251] on span at bounding box center [225, 254] width 8 height 8
click at [228, 251] on input "I attest, under penalty of [PERSON_NAME], that: (1) I have examined the documen…" at bounding box center [224, 253] width 7 height 7
checkbox input "true"
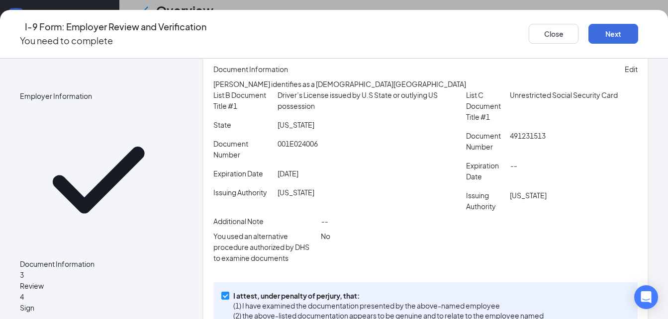
scroll to position [0, 0]
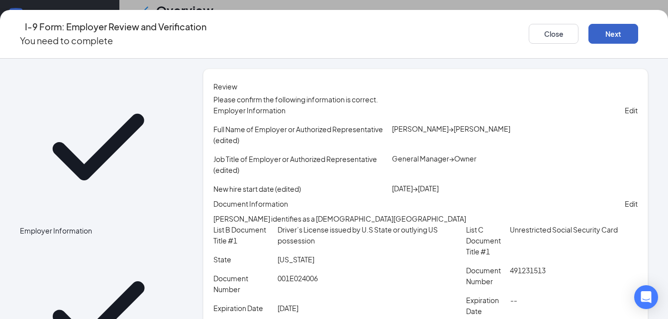
click at [590, 32] on button "Next" at bounding box center [613, 34] width 50 height 20
click at [536, 24] on button "Close" at bounding box center [554, 34] width 50 height 20
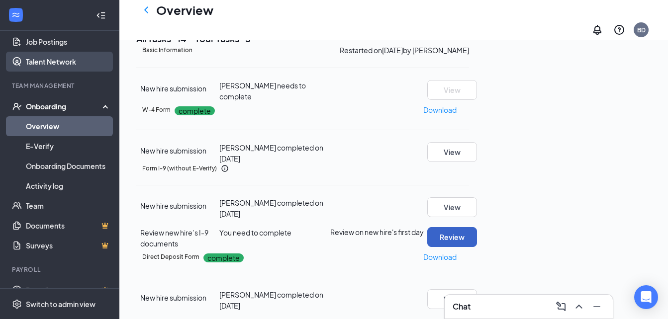
scroll to position [157, 0]
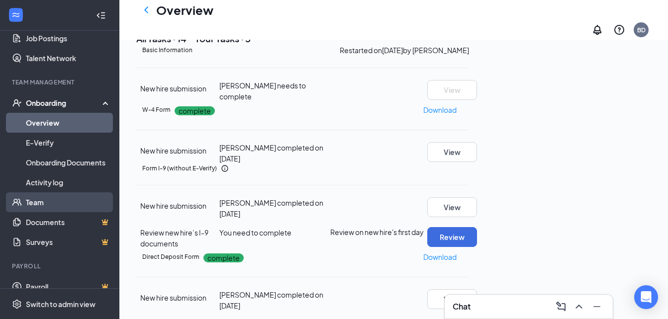
click at [64, 207] on link "Team" at bounding box center [68, 202] width 85 height 20
